Goal: Share content

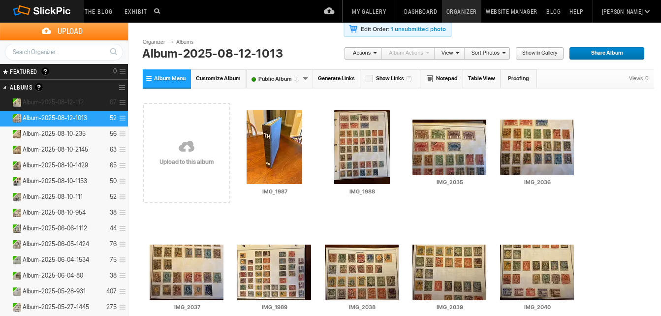
click at [62, 98] on details "Album-2025-08-12-112 67" at bounding box center [64, 103] width 128 height 16
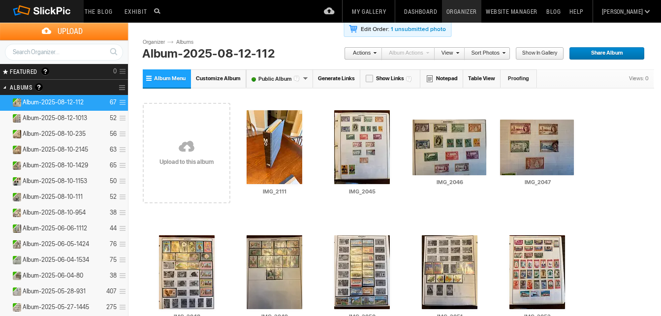
click at [335, 76] on link "Generate Links" at bounding box center [336, 78] width 47 height 18
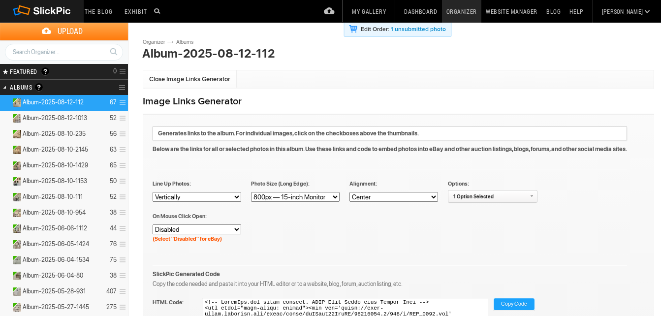
click at [516, 303] on span "Copy Code" at bounding box center [514, 304] width 26 height 13
